Goal: Task Accomplishment & Management: Use online tool/utility

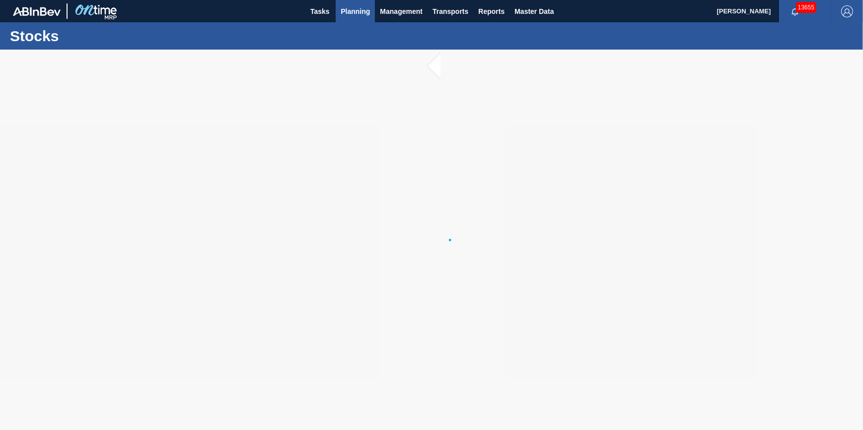
click at [355, 12] on span "Planning" at bounding box center [354, 11] width 29 height 12
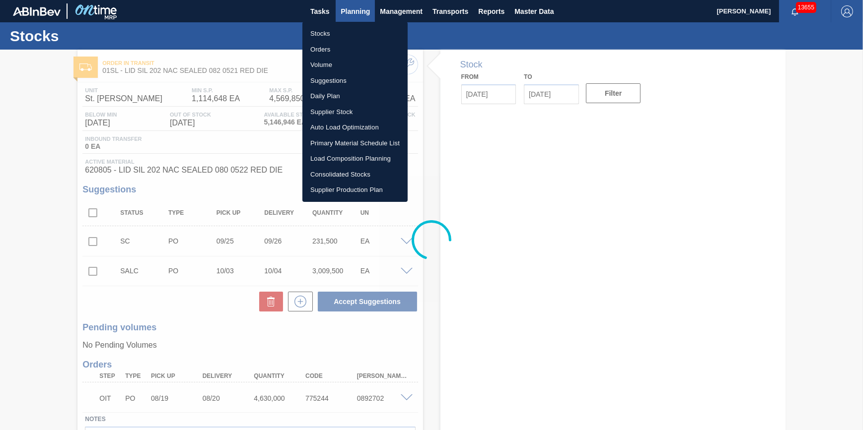
type input "[DATE]"
type input "10/04/2025"
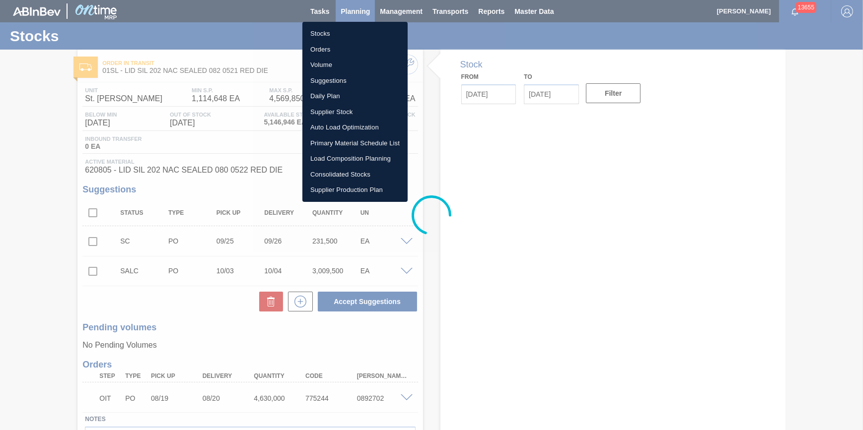
click at [355, 12] on div at bounding box center [431, 215] width 863 height 430
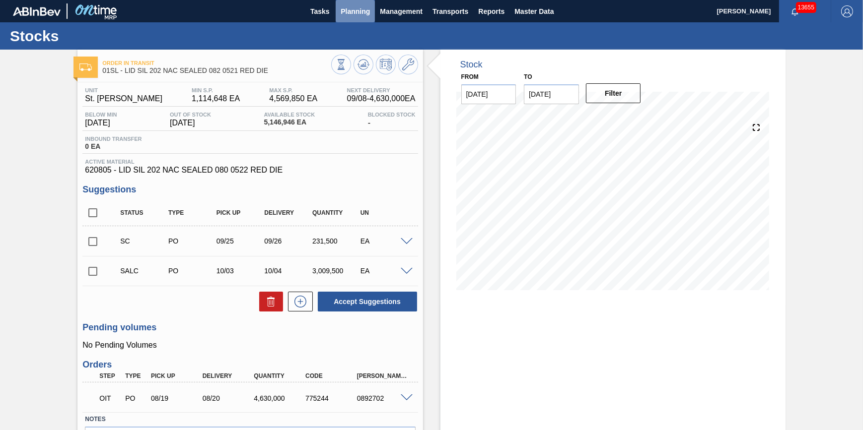
click at [357, 12] on span "Planning" at bounding box center [354, 11] width 29 height 12
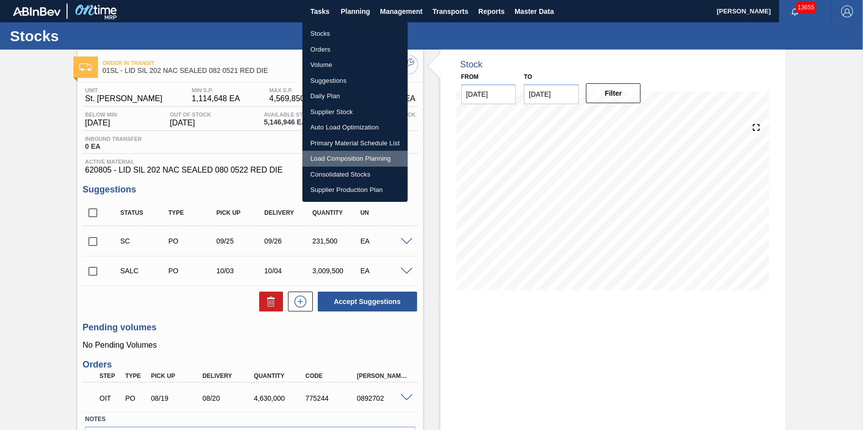
click at [345, 159] on li "Load Composition Planning" at bounding box center [354, 159] width 105 height 16
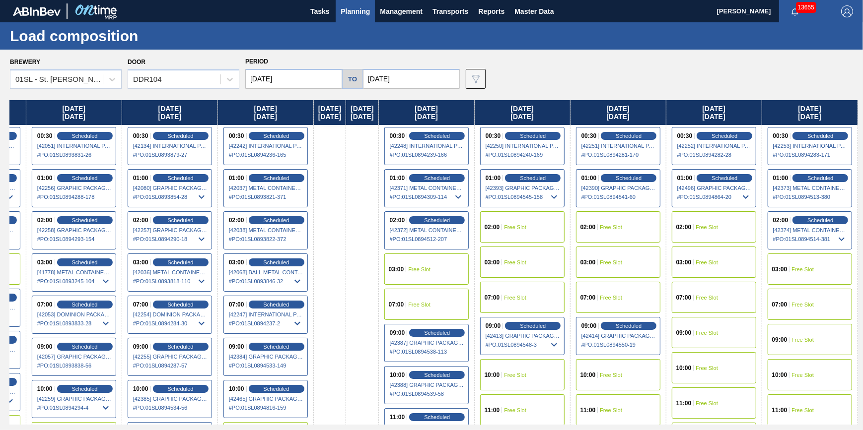
scroll to position [0, 477]
drag, startPoint x: 723, startPoint y: 192, endPoint x: 80, endPoint y: 284, distance: 649.9
click at [80, 284] on div "Thursday 09/04/2025 01:00 Free Slot 02:00 Free Slot Friday 09/05/2025 00:30 Fre…" at bounding box center [434, 262] width 848 height 325
click at [810, 222] on span "Scheduled" at bounding box center [820, 220] width 28 height 6
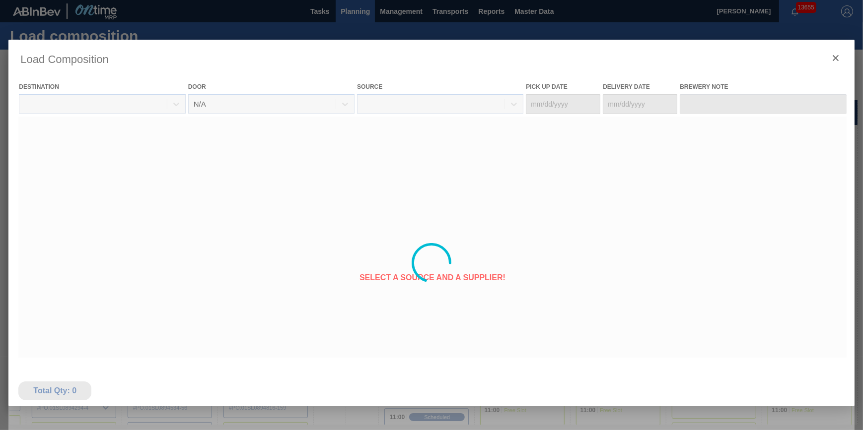
type Date "09/18/2025"
type Date "09/19/2025"
